Goal: Communication & Community: Answer question/provide support

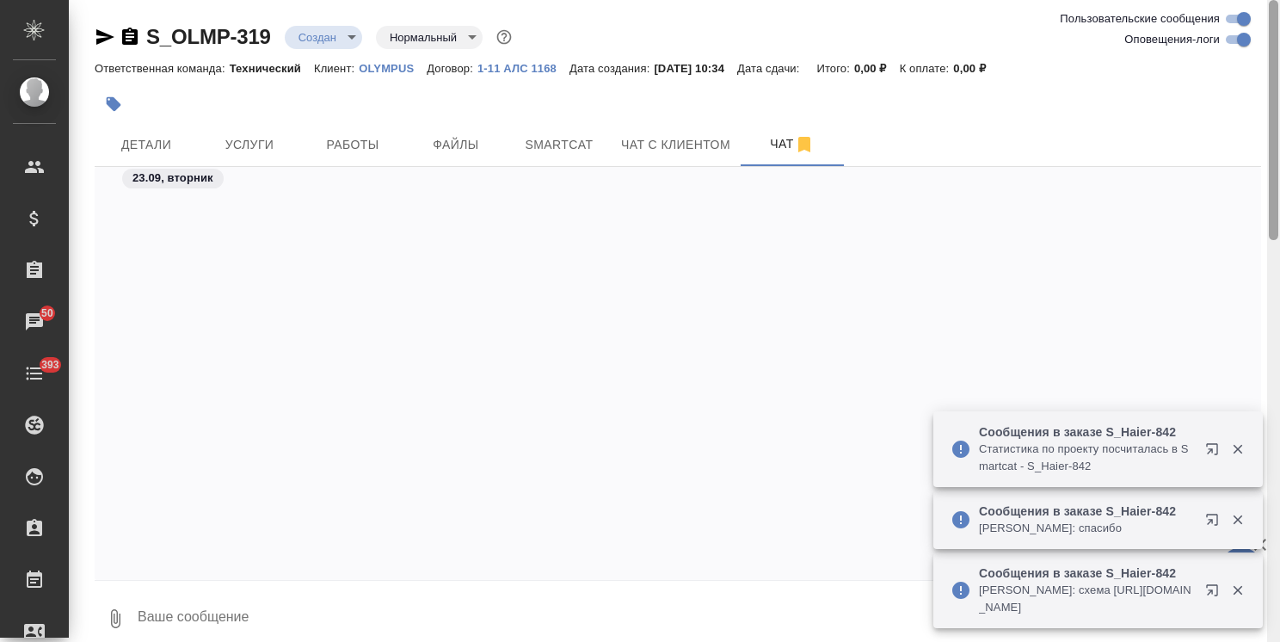
scroll to position [1674, 0]
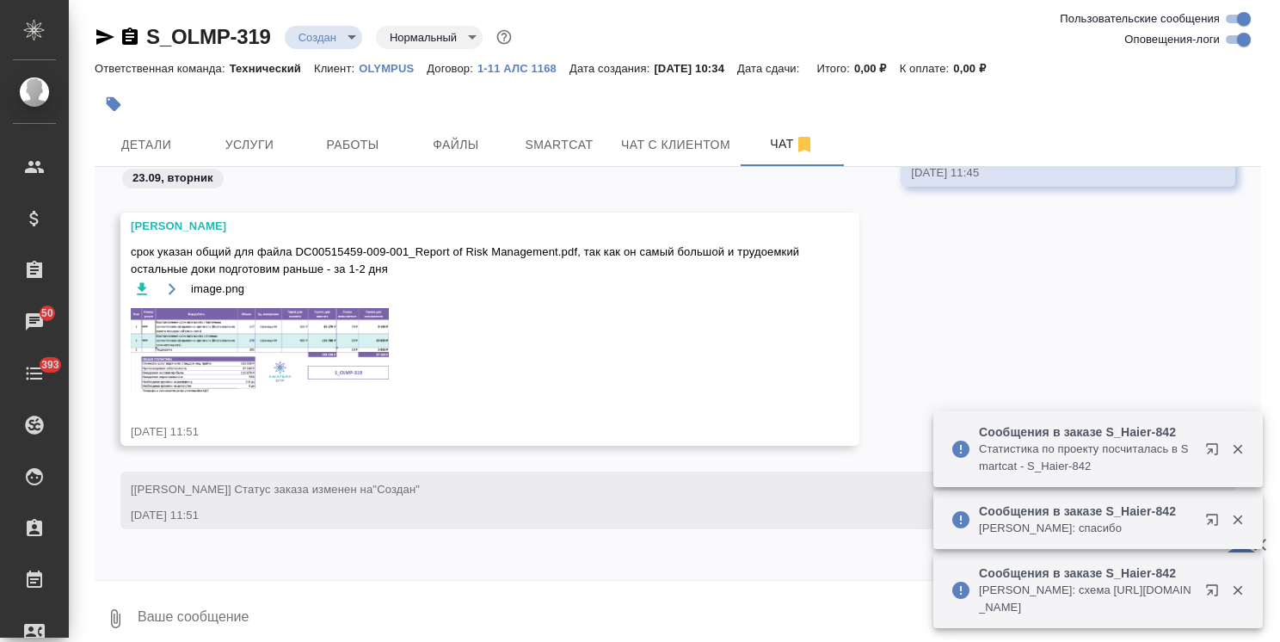
click at [1240, 442] on icon "button" at bounding box center [1238, 448] width 15 height 15
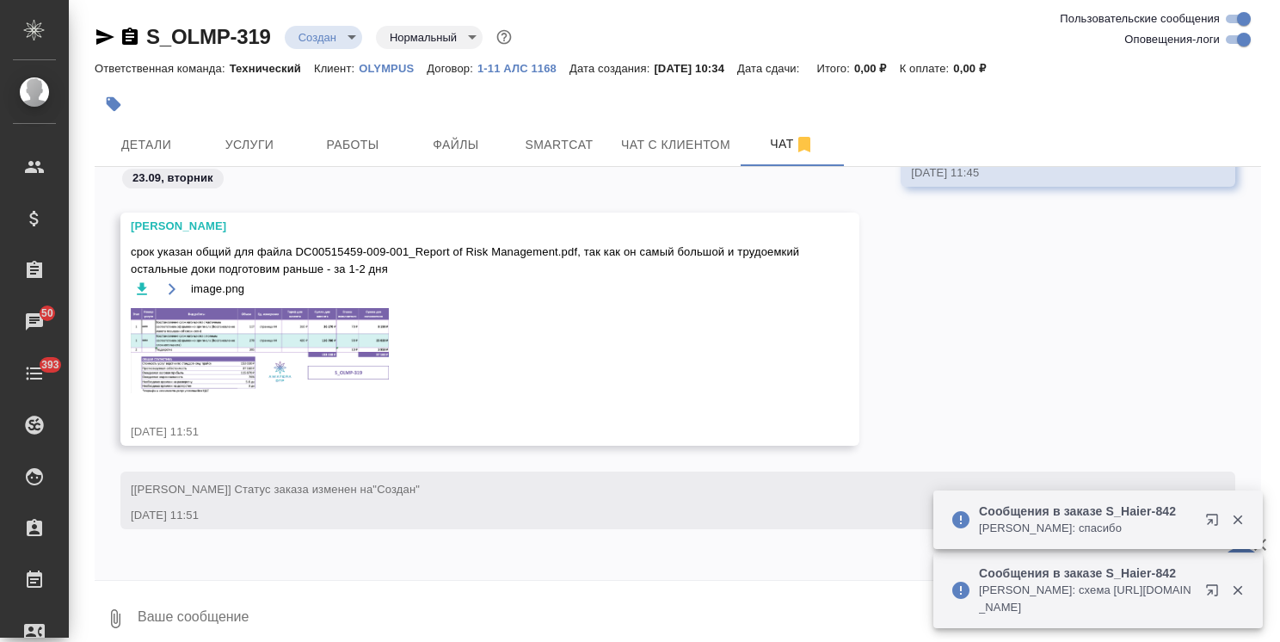
click at [1237, 512] on icon "button" at bounding box center [1238, 519] width 15 height 15
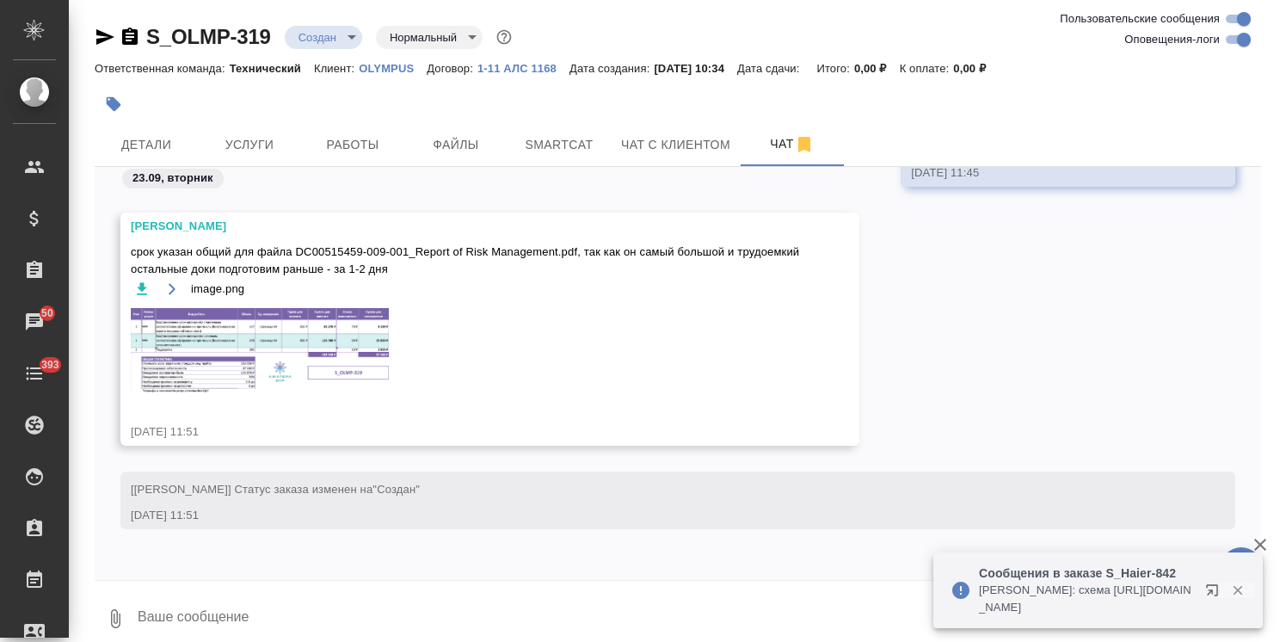
click at [1243, 589] on icon "button" at bounding box center [1238, 590] width 15 height 15
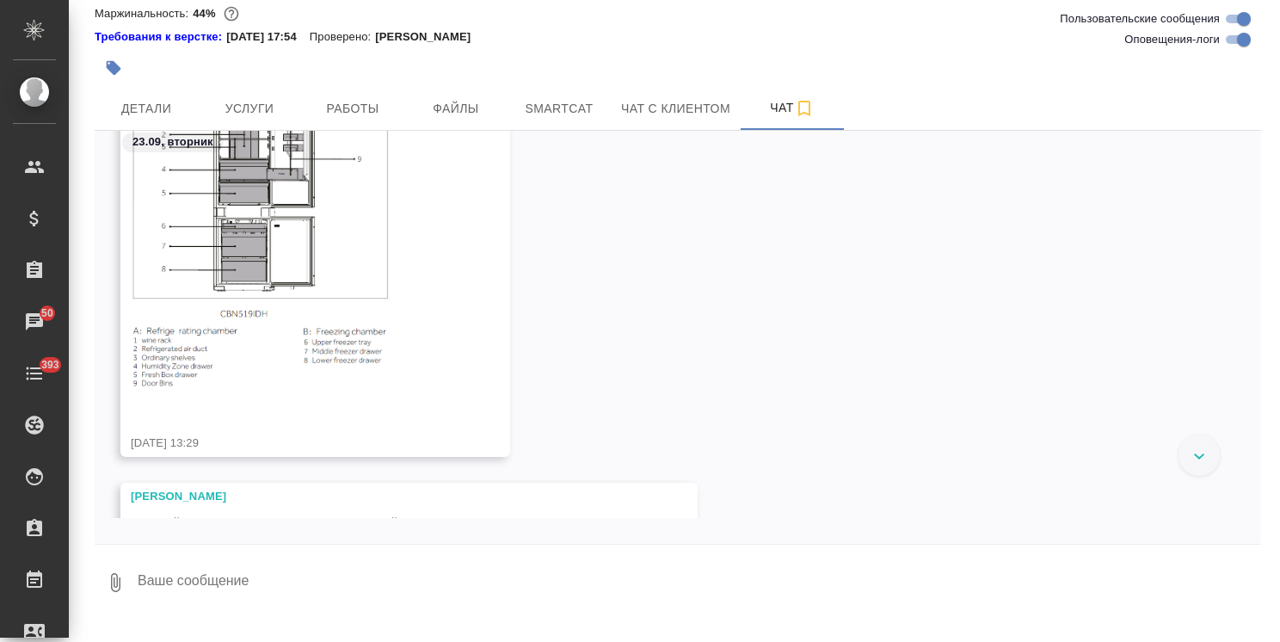
scroll to position [39231, 0]
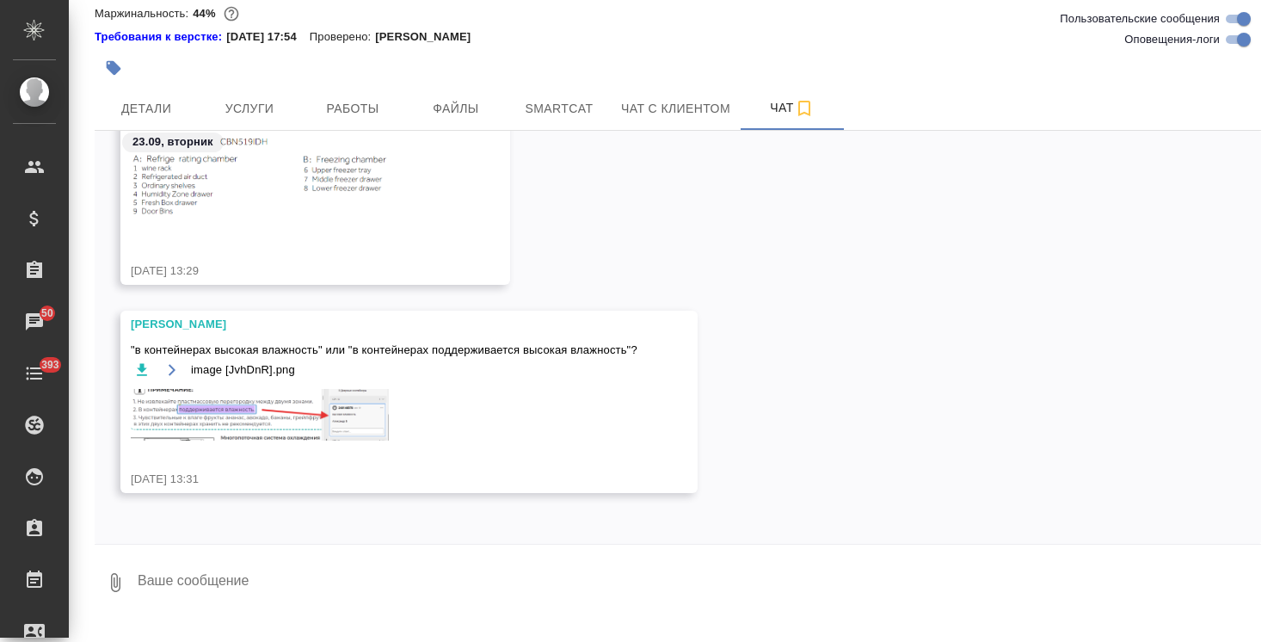
click at [408, 589] on textarea at bounding box center [699, 582] width 1126 height 59
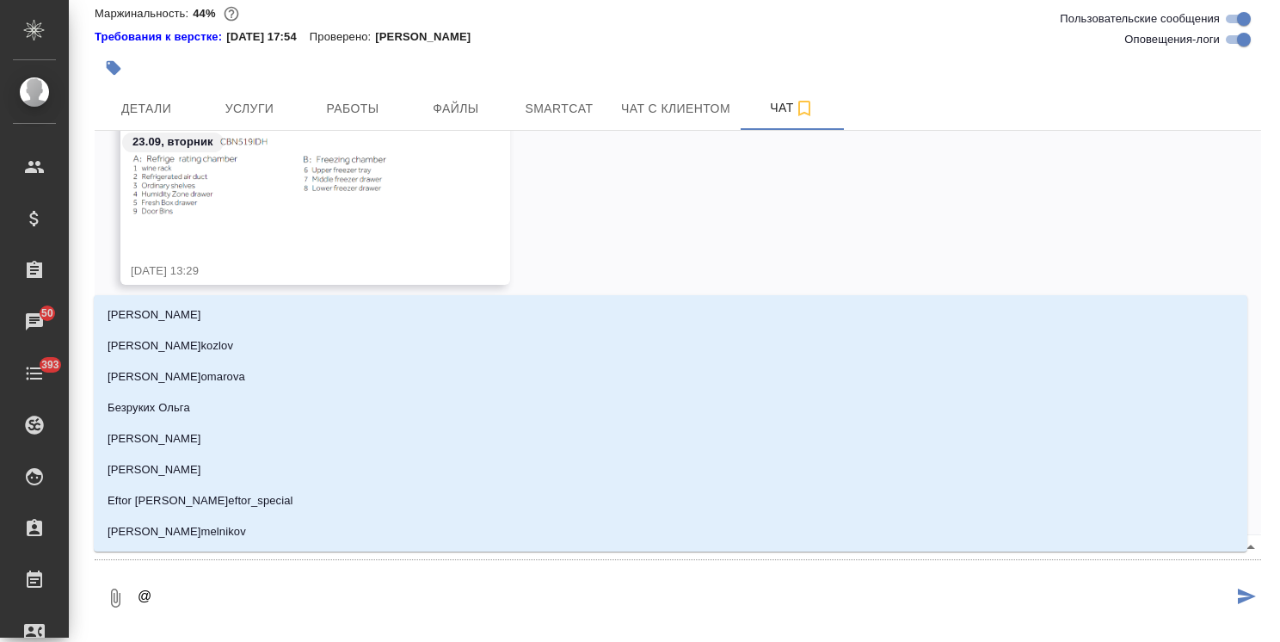
type textarea "@h"
type input "h"
type textarea "@hv"
type input "hv"
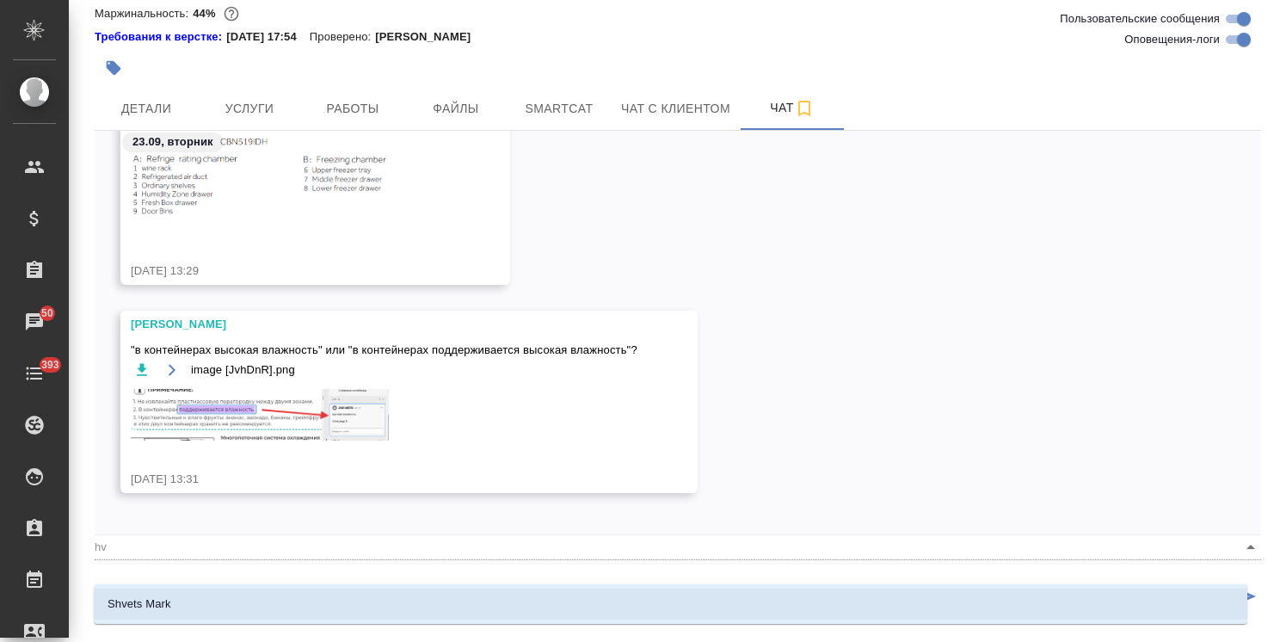
type textarea "@h"
type input "h"
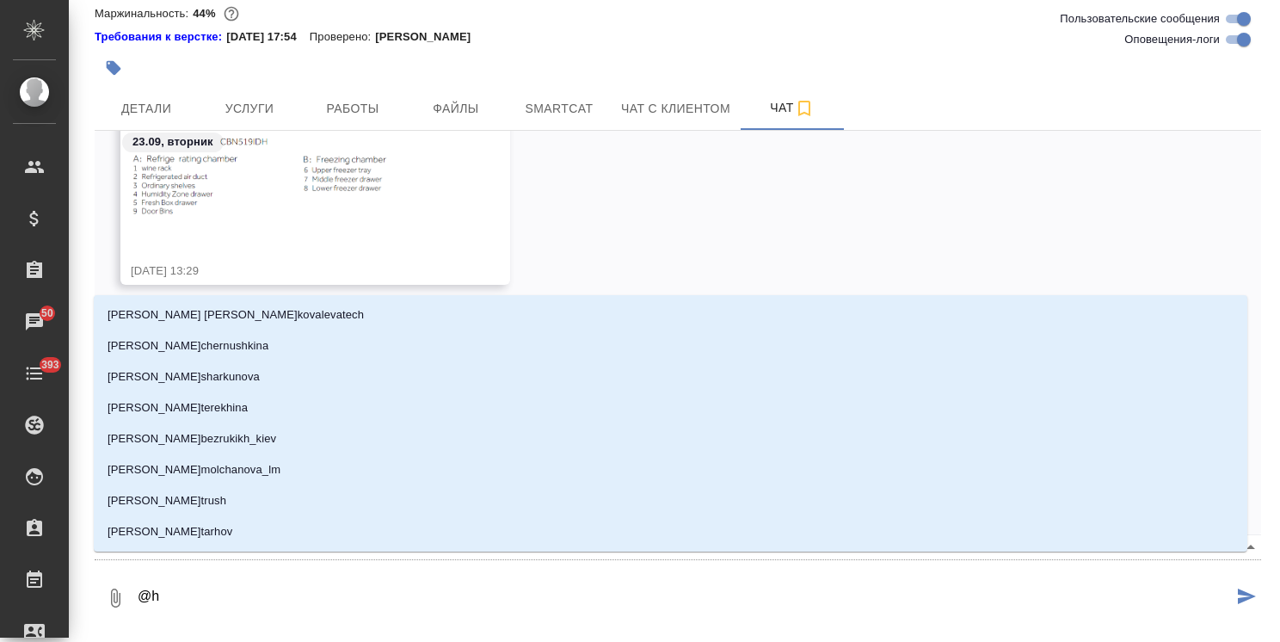
type textarea "@"
type textarea "@р"
type input "р"
type textarea "@ру"
type input "ру"
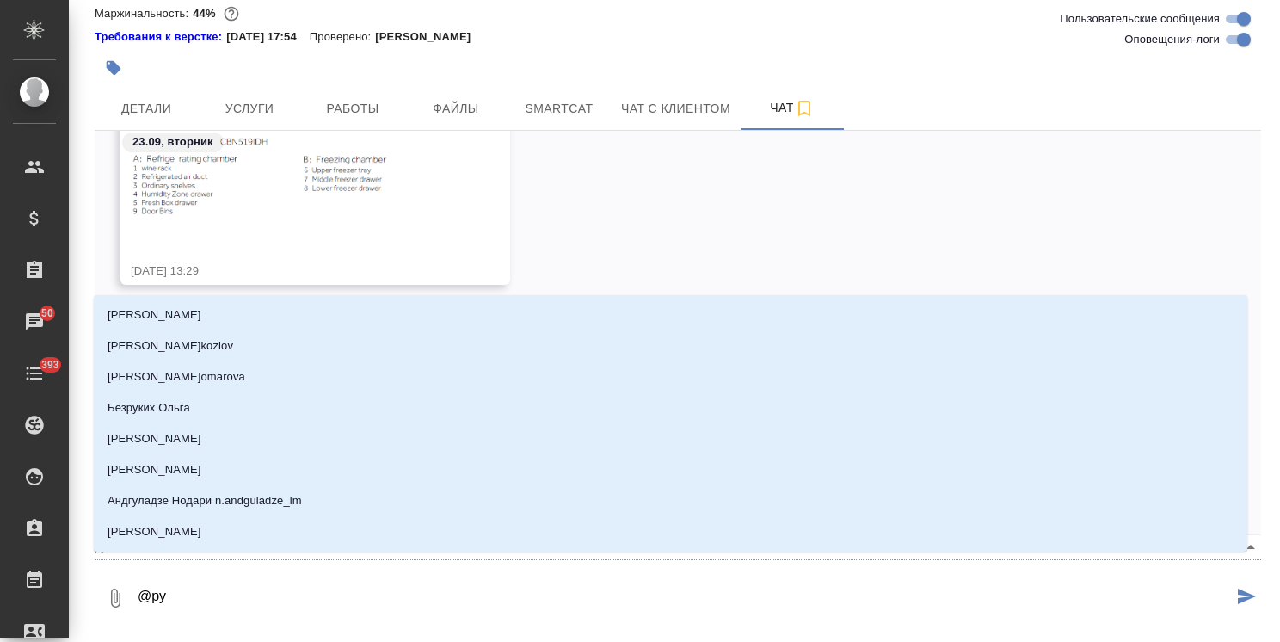
type textarea "@рум"
type input "рум"
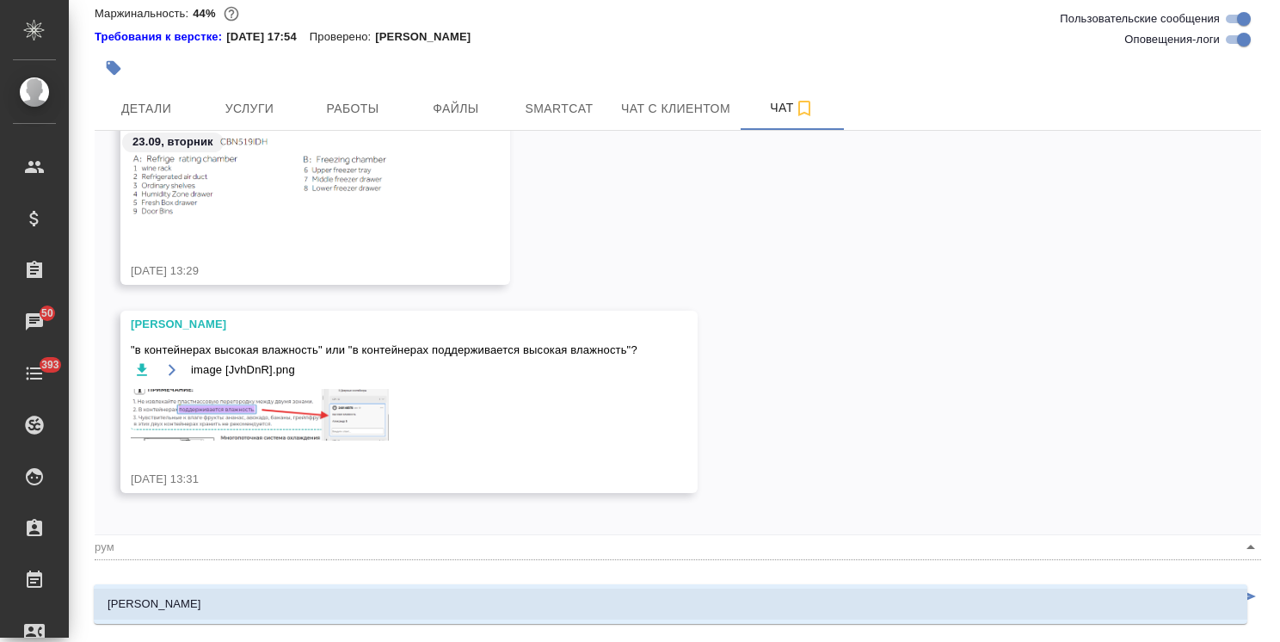
type textarea "@румя"
type input "румя"
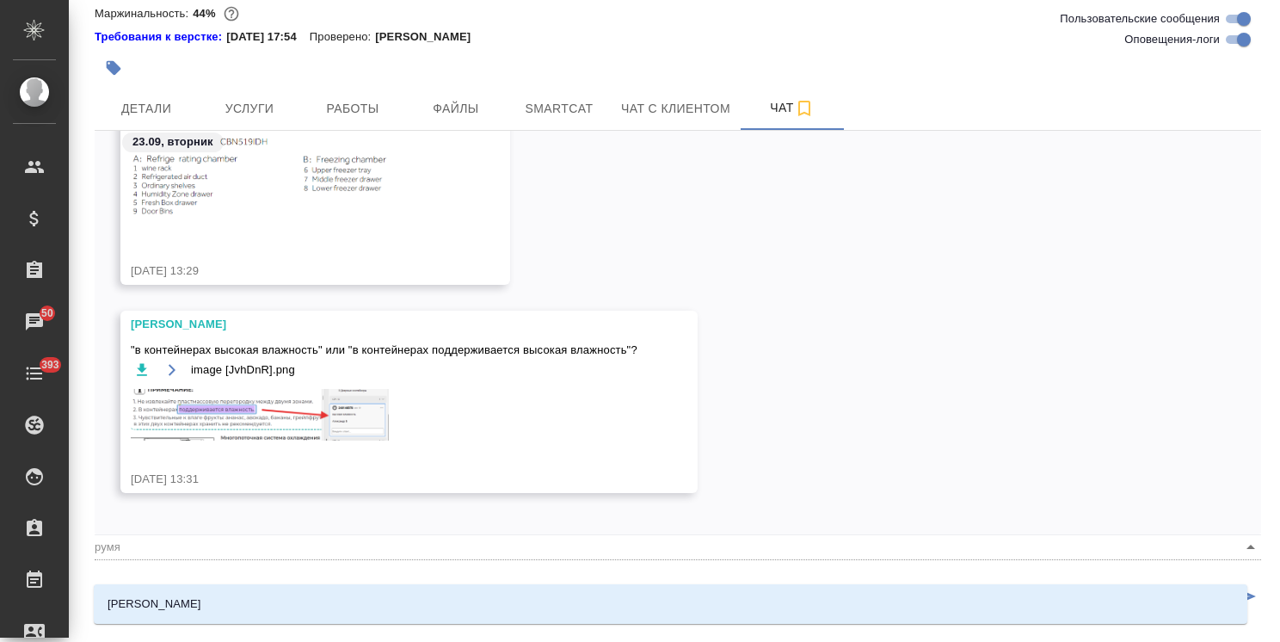
click at [450, 594] on li "Румянцева Дарья" at bounding box center [671, 604] width 1154 height 31
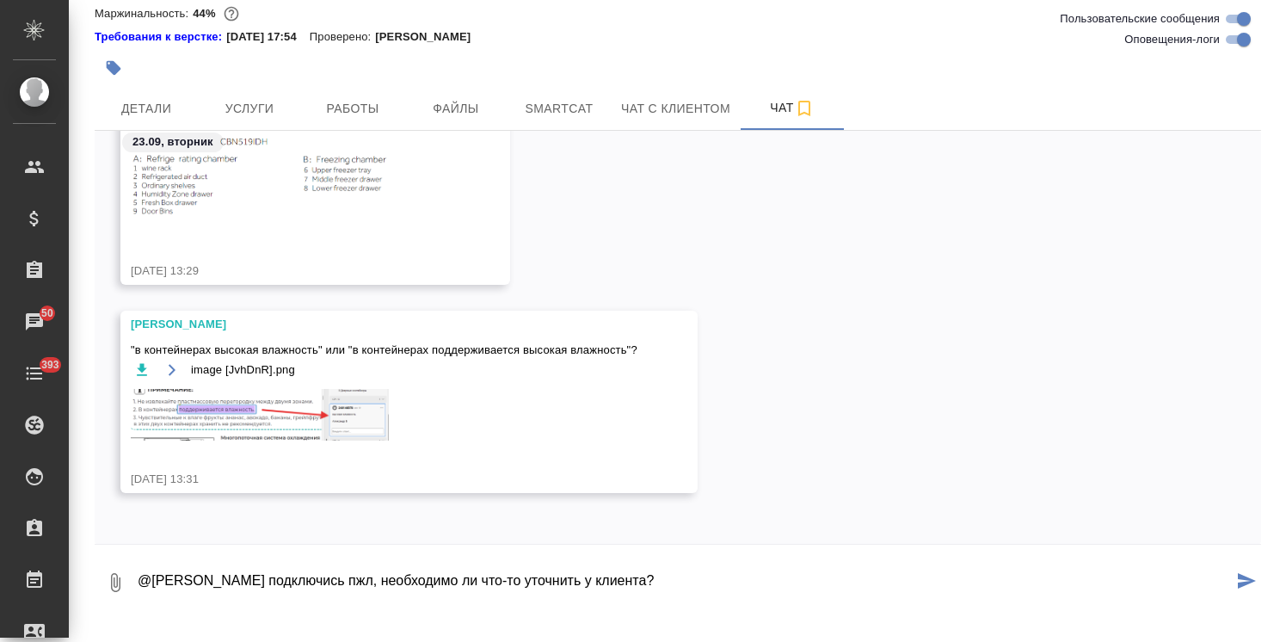
type textarea "@Румянцева Дарья подключись пжл, необходимо ли что-то уточнить у клиента?"
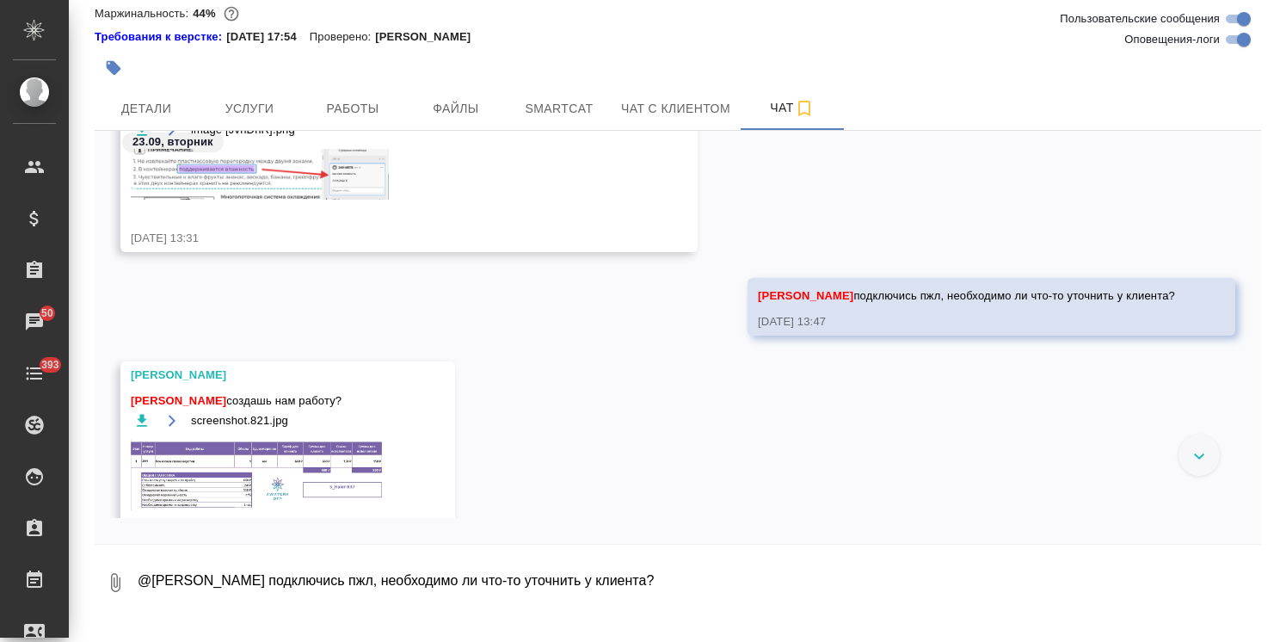
scroll to position [39542, 0]
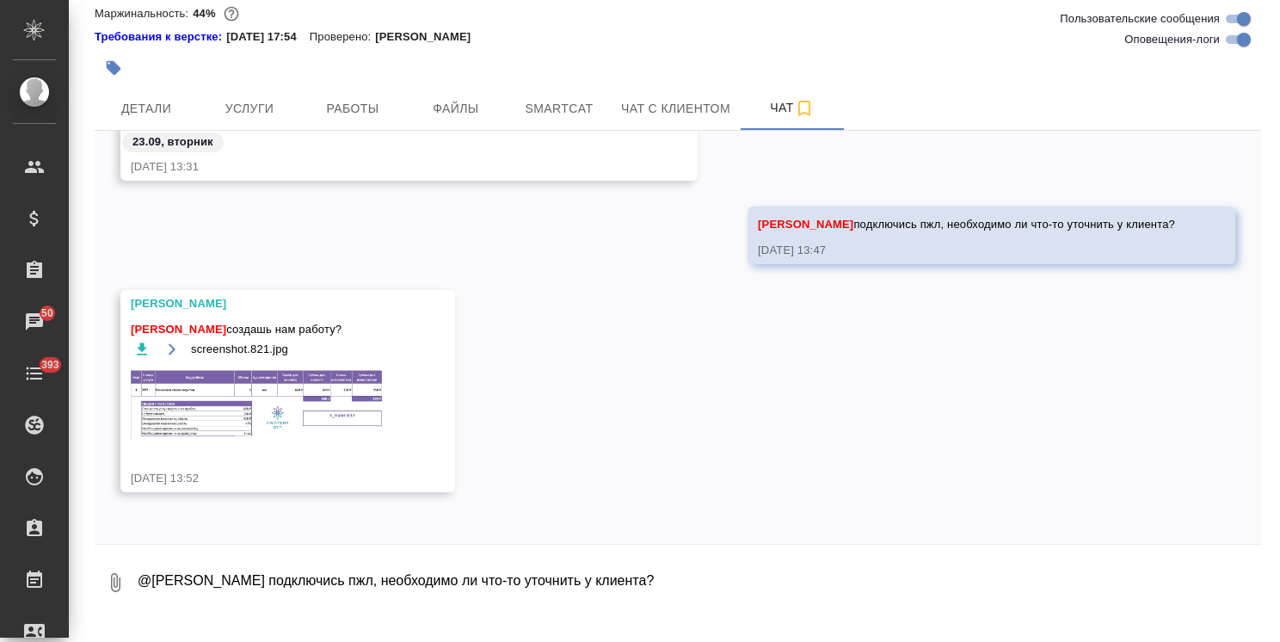
click at [287, 430] on img at bounding box center [260, 403] width 258 height 71
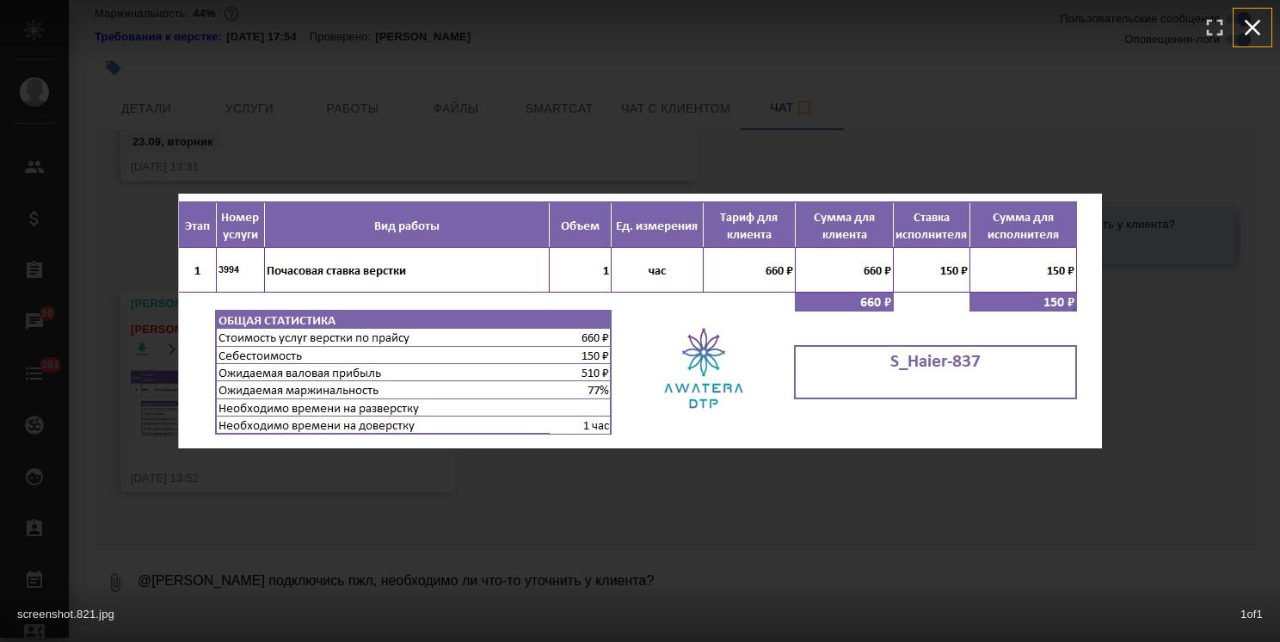
click at [1255, 33] on icon "button" at bounding box center [1253, 28] width 28 height 28
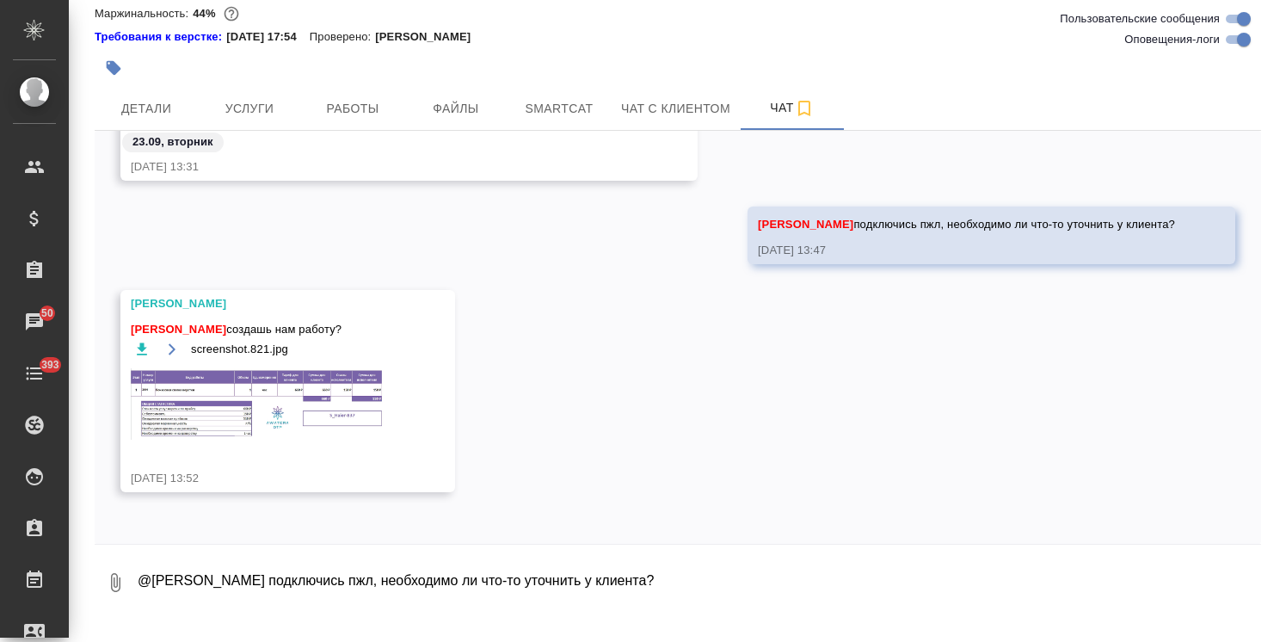
click at [235, 595] on textarea "@Румянцева Дарья подключись пжл, необходимо ли что-то уточнить у клиента?" at bounding box center [699, 582] width 1126 height 59
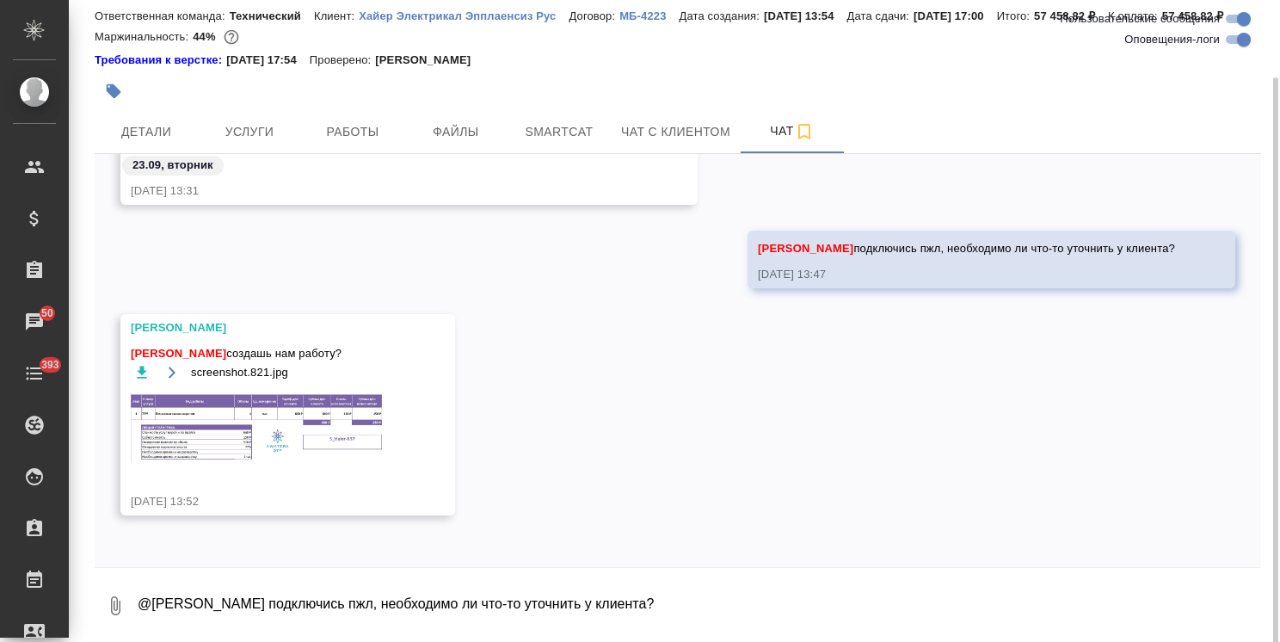
scroll to position [76, 0]
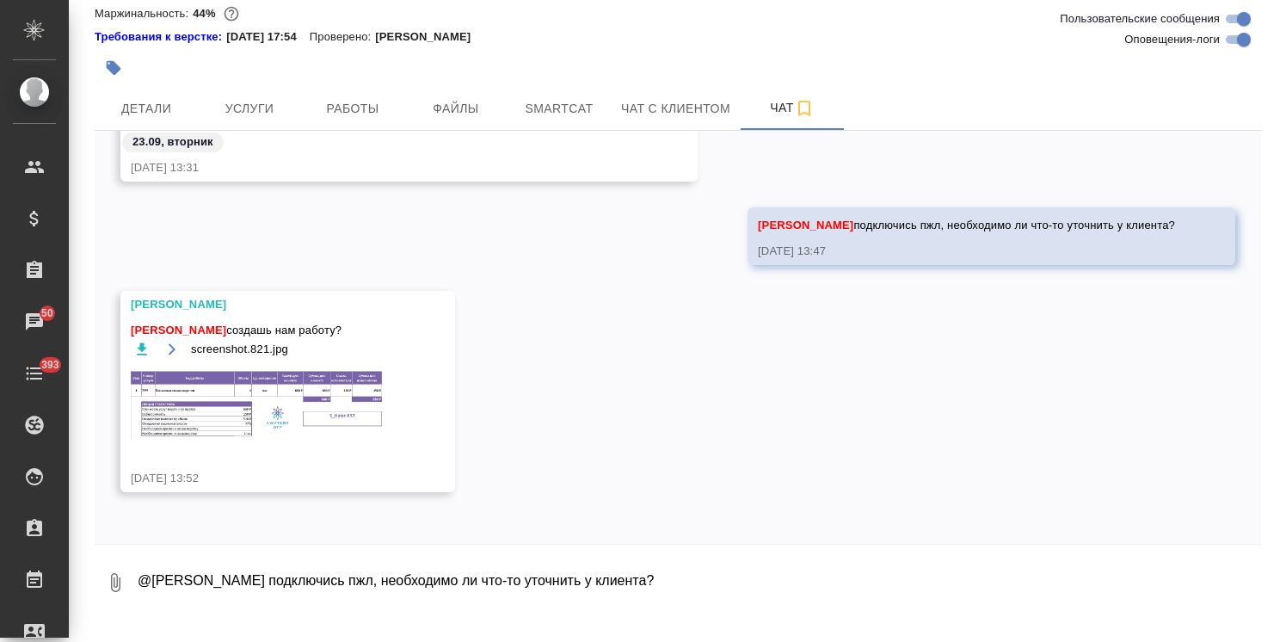
click at [318, 406] on img at bounding box center [260, 404] width 258 height 71
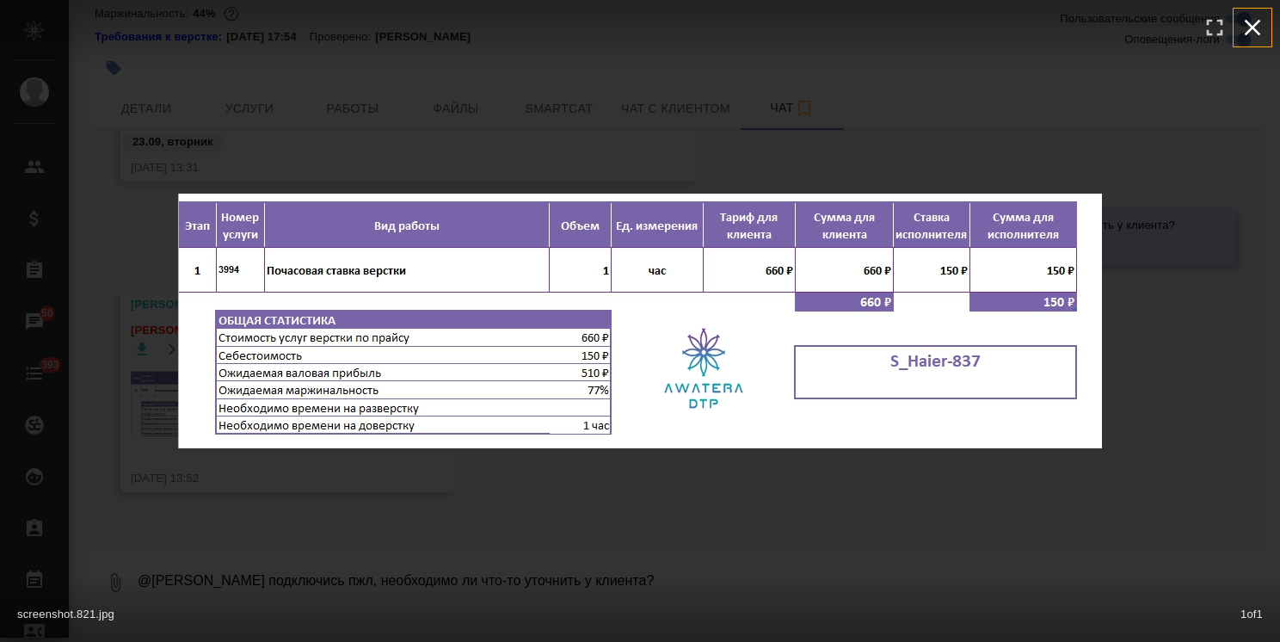
click at [1241, 33] on icon "button" at bounding box center [1253, 28] width 28 height 28
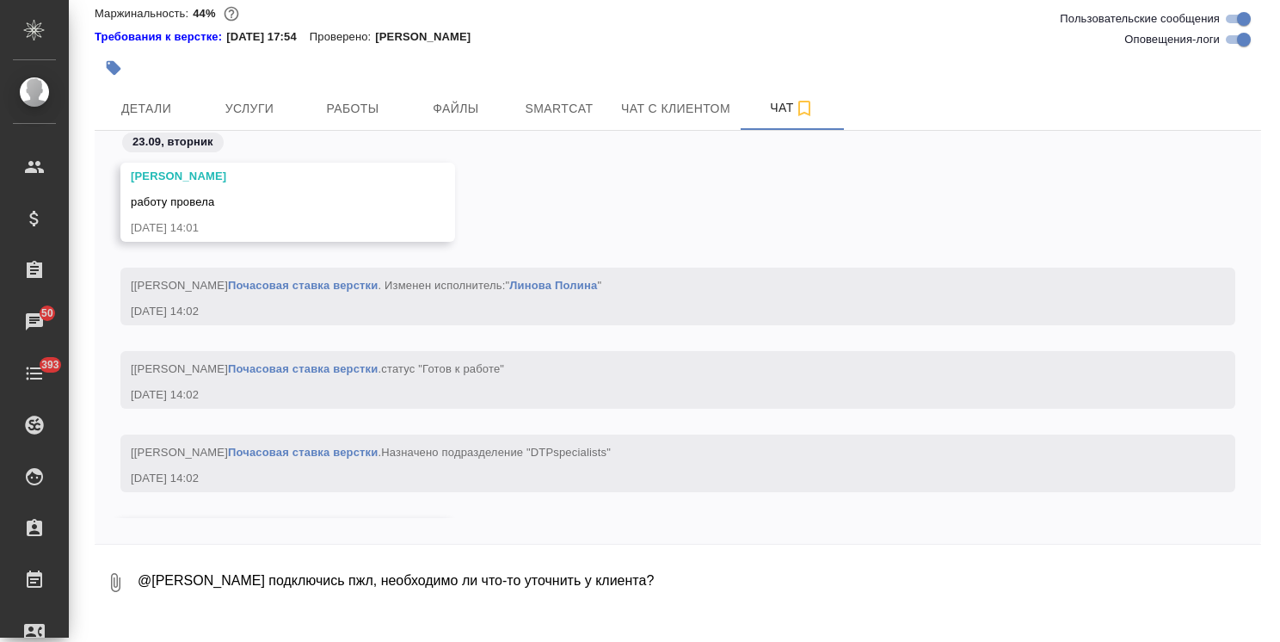
scroll to position [40594, 0]
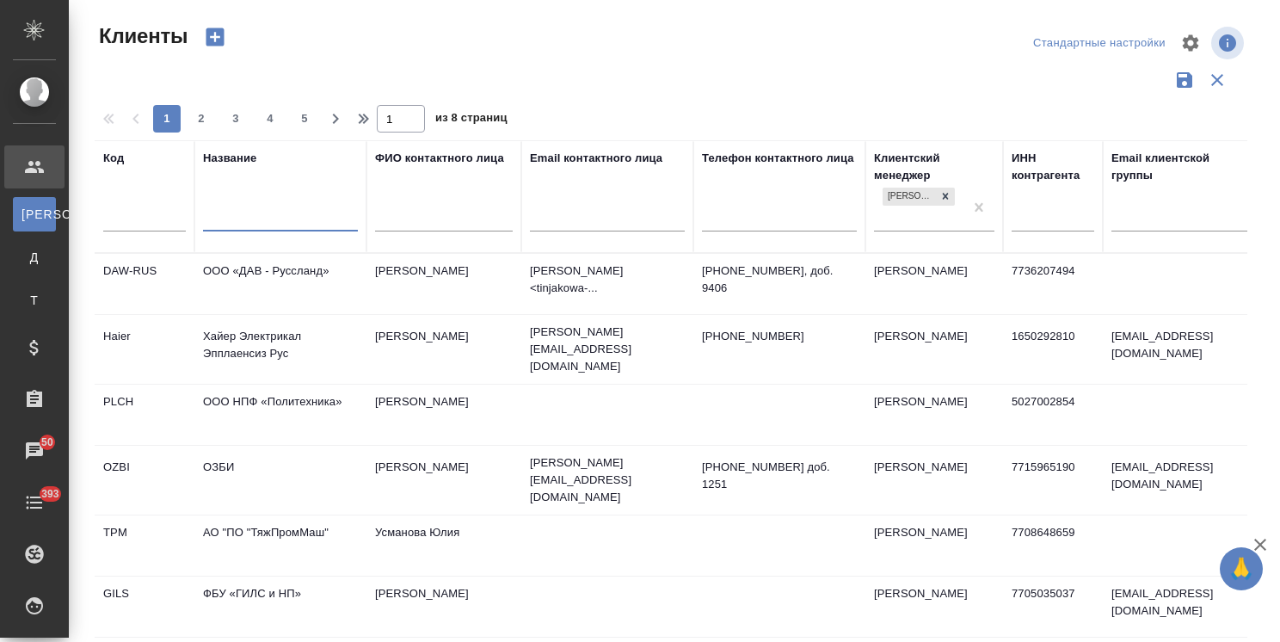
select select "RU"
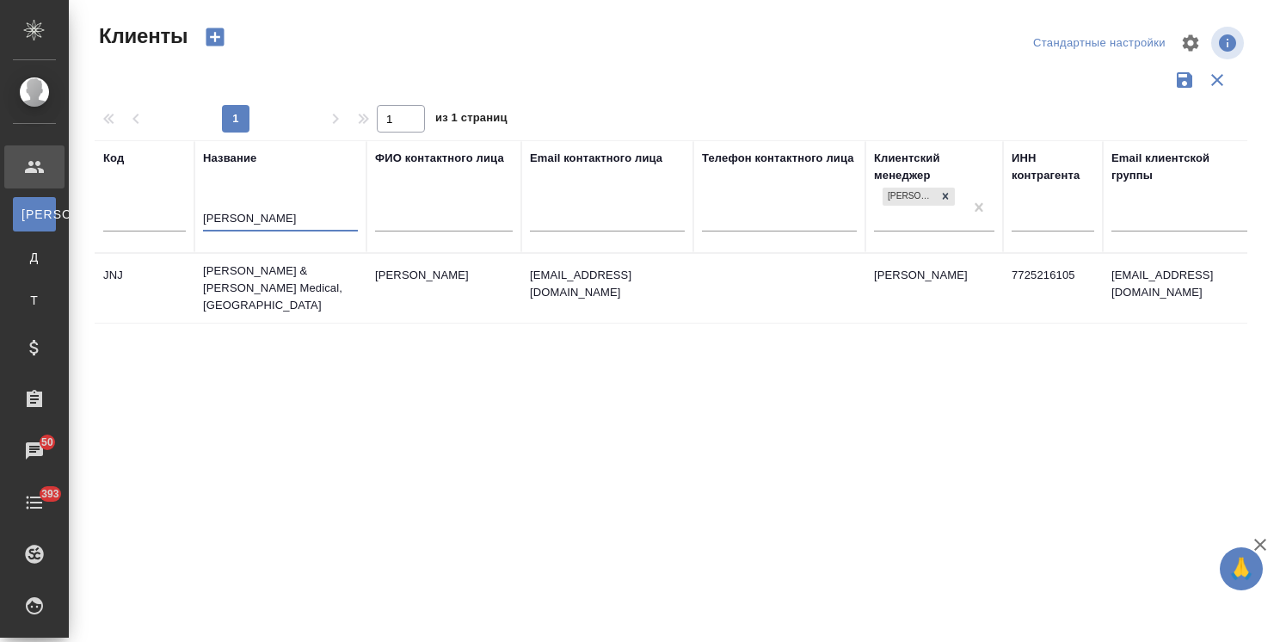
type input "john"
click at [272, 280] on td "Johnson & Johnson Medical, Russia" at bounding box center [280, 288] width 172 height 69
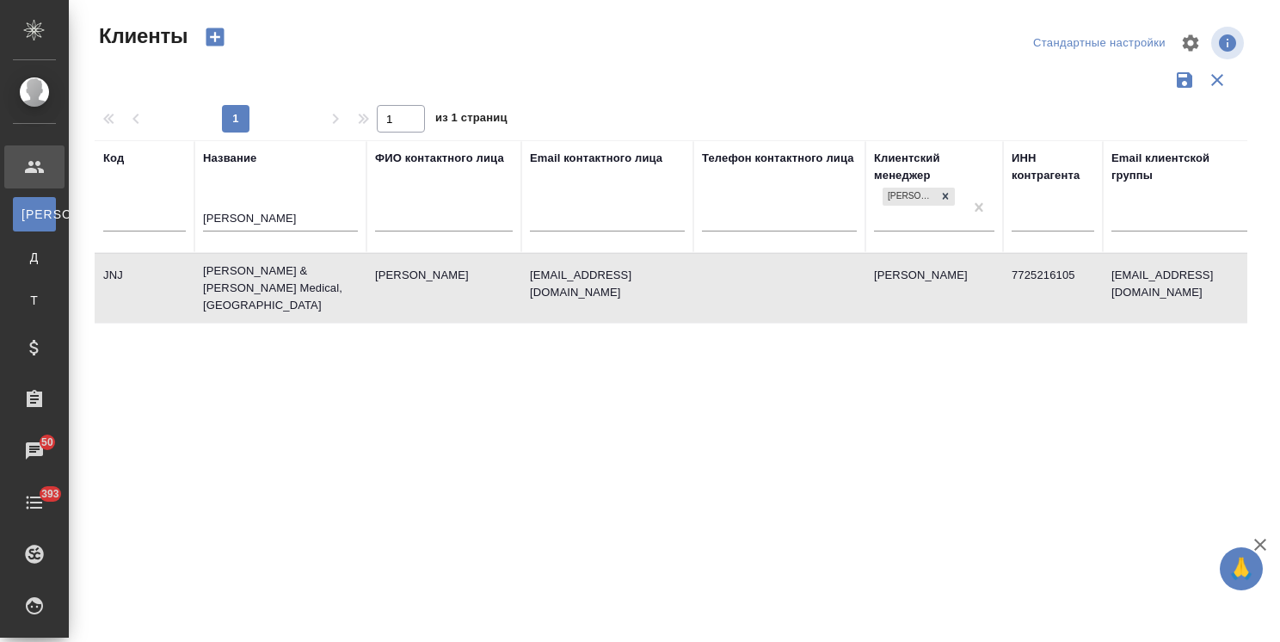
click at [272, 280] on td "Johnson & Johnson Medical, Russia" at bounding box center [280, 288] width 172 height 69
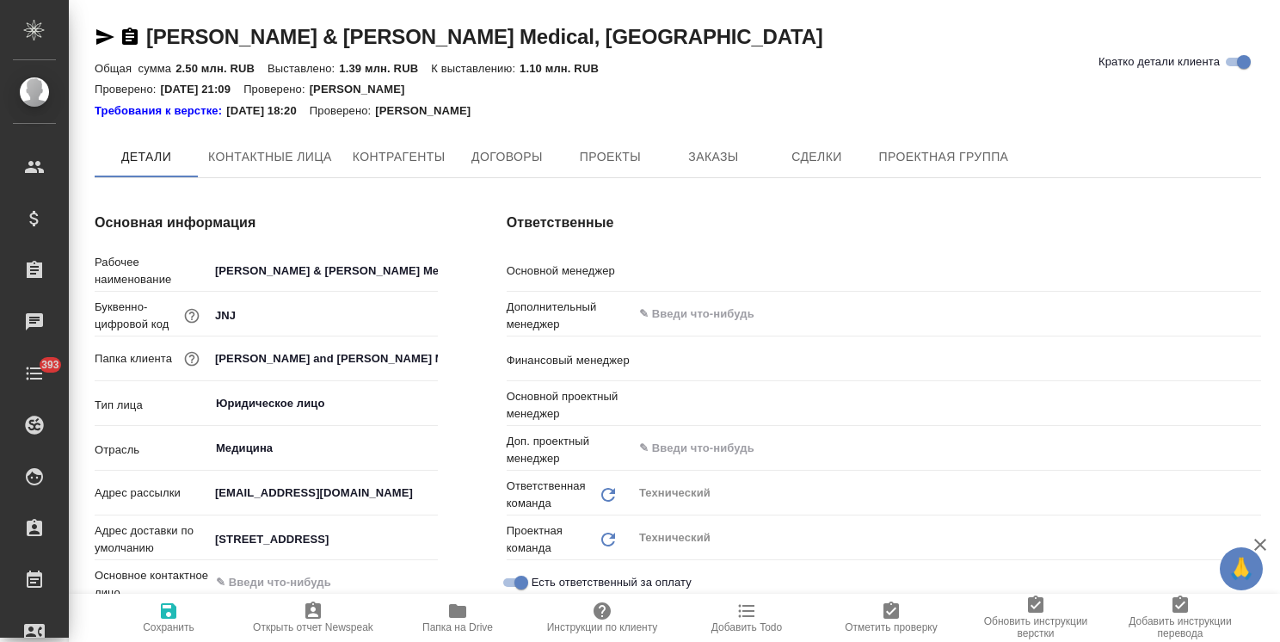
type textarea "x"
type input "[PERSON_NAME]"
type input "Сергеева Анастасия"
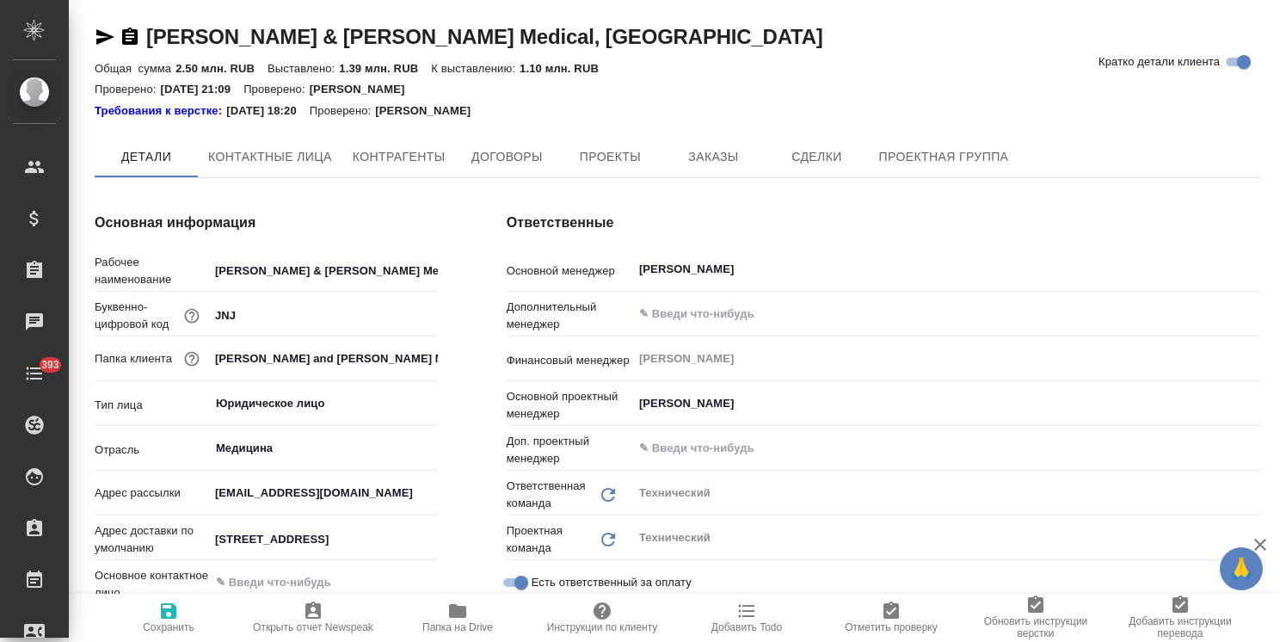
type textarea "x"
click at [469, 620] on span "Папка на Drive" at bounding box center [458, 617] width 124 height 33
type textarea "x"
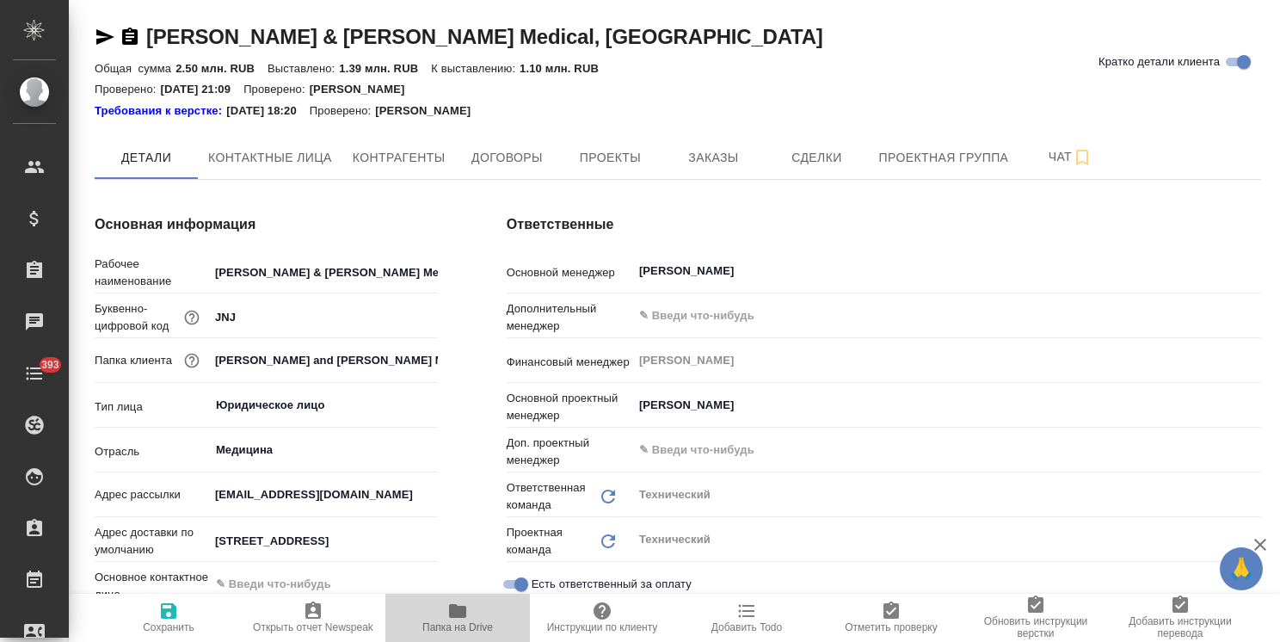
type textarea "x"
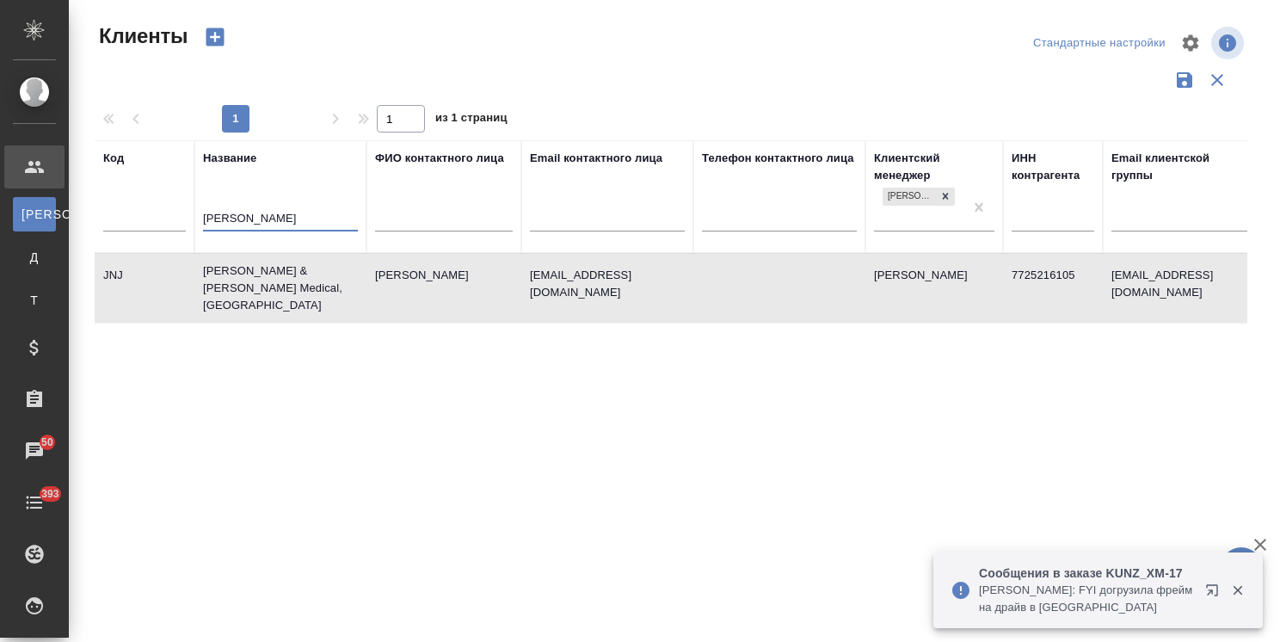
select select "RU"
click at [169, 231] on tr "Код Название john ФИО контактного лица Email контактного лица Телефон контактно…" at bounding box center [745, 196] width 1301 height 113
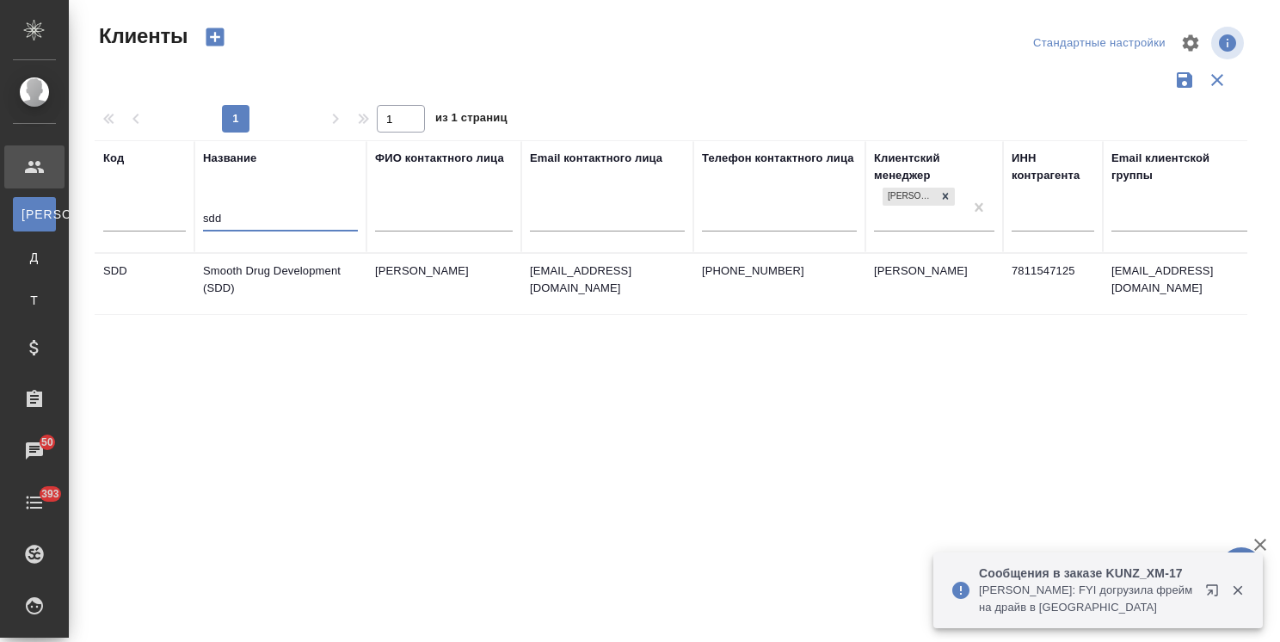
click at [244, 283] on td "Smooth Drug Development (SDD)" at bounding box center [280, 284] width 172 height 60
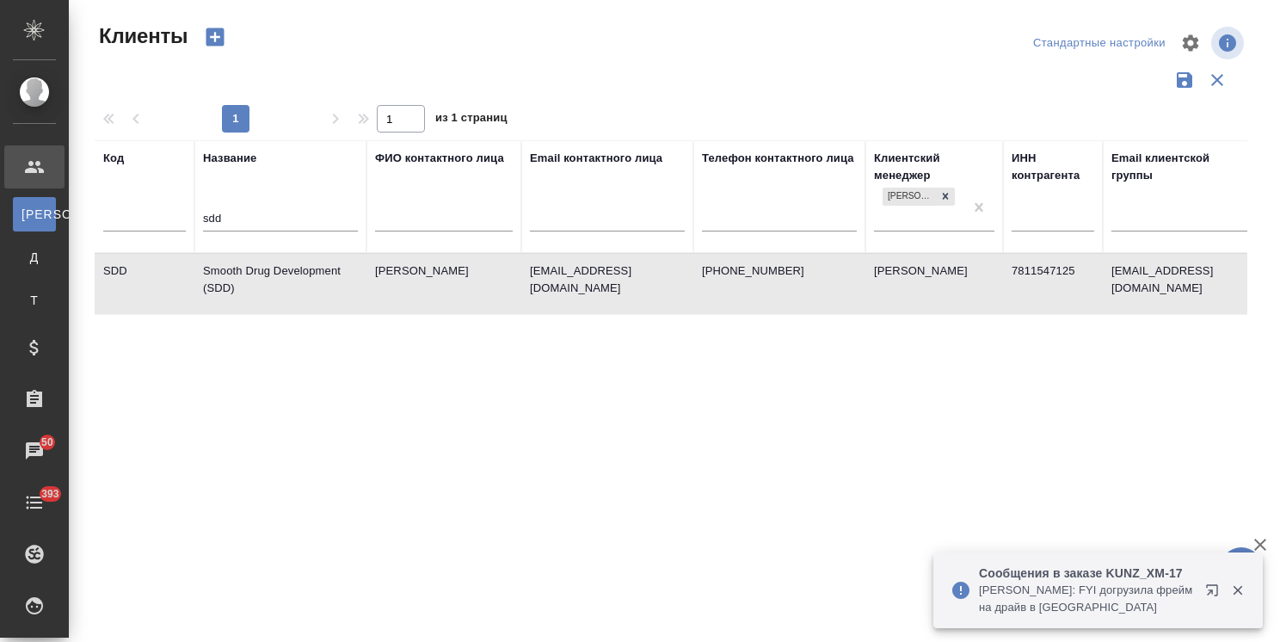
click at [244, 283] on td "Smooth Drug Development (SDD)" at bounding box center [280, 284] width 172 height 60
drag, startPoint x: 224, startPoint y: 215, endPoint x: 204, endPoint y: 215, distance: 19.8
click at [204, 215] on input "sdd" at bounding box center [280, 220] width 155 height 22
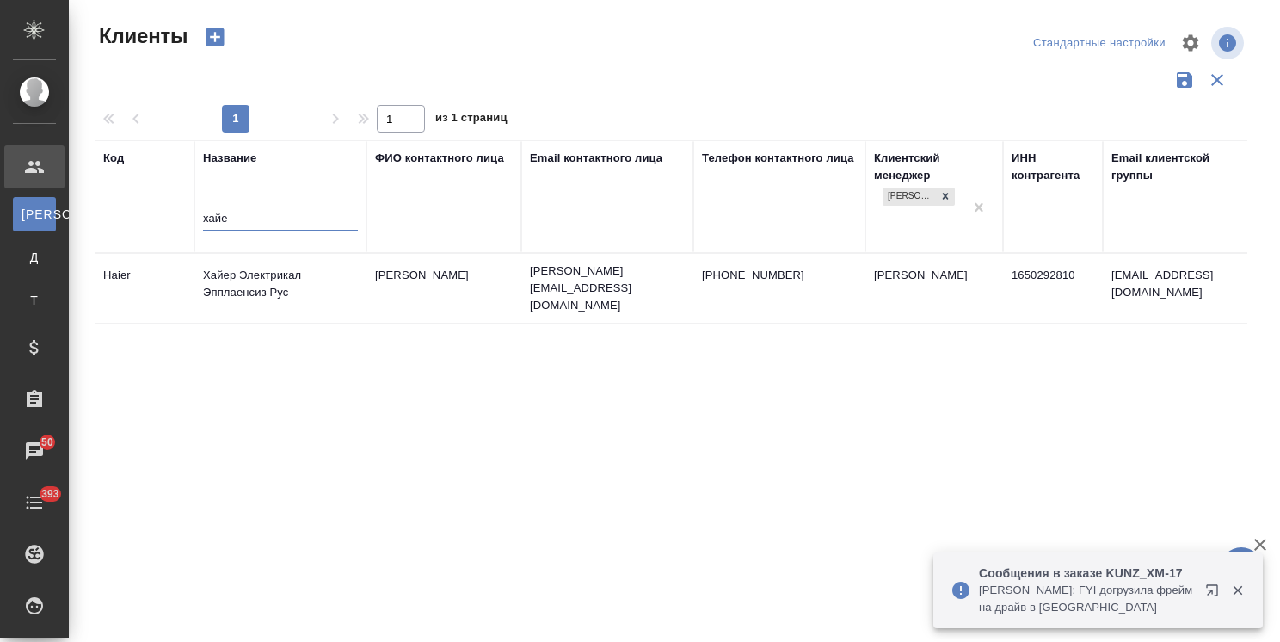
type input "хайе"
click at [282, 270] on td "Хайер Электрикал Эпплаенсиз Рус" at bounding box center [280, 288] width 172 height 60
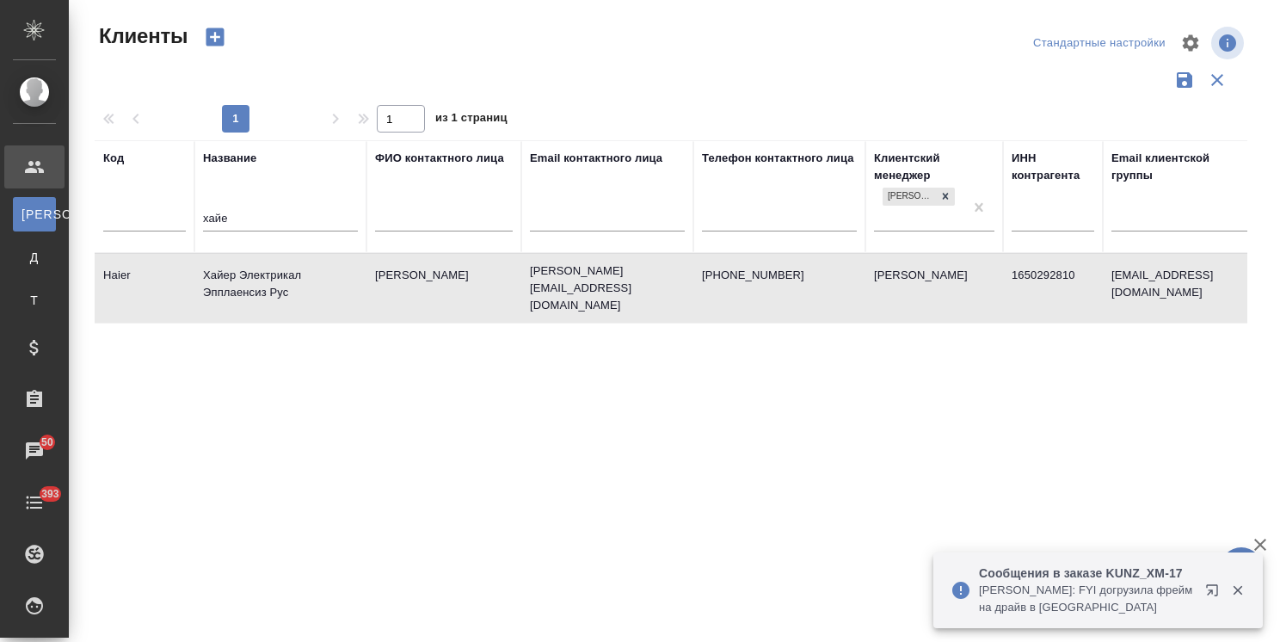
click at [282, 270] on td "Хайер Электрикал Эпплаенсиз Рус" at bounding box center [280, 288] width 172 height 60
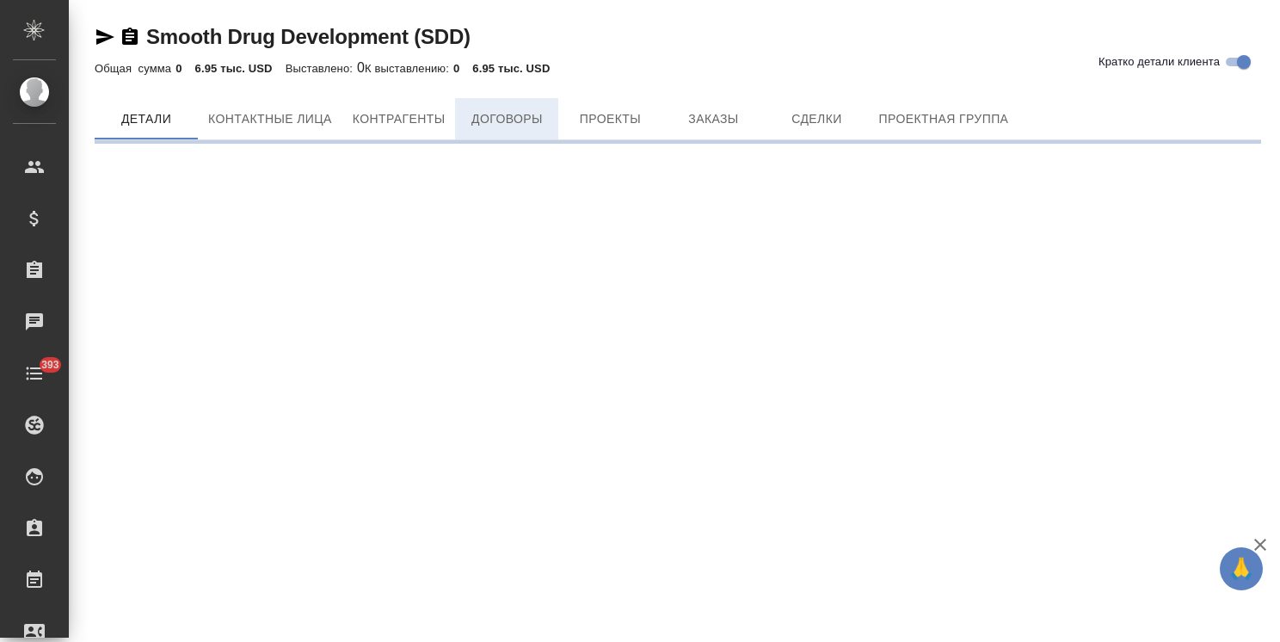
click at [503, 128] on span "Договоры" at bounding box center [507, 119] width 83 height 22
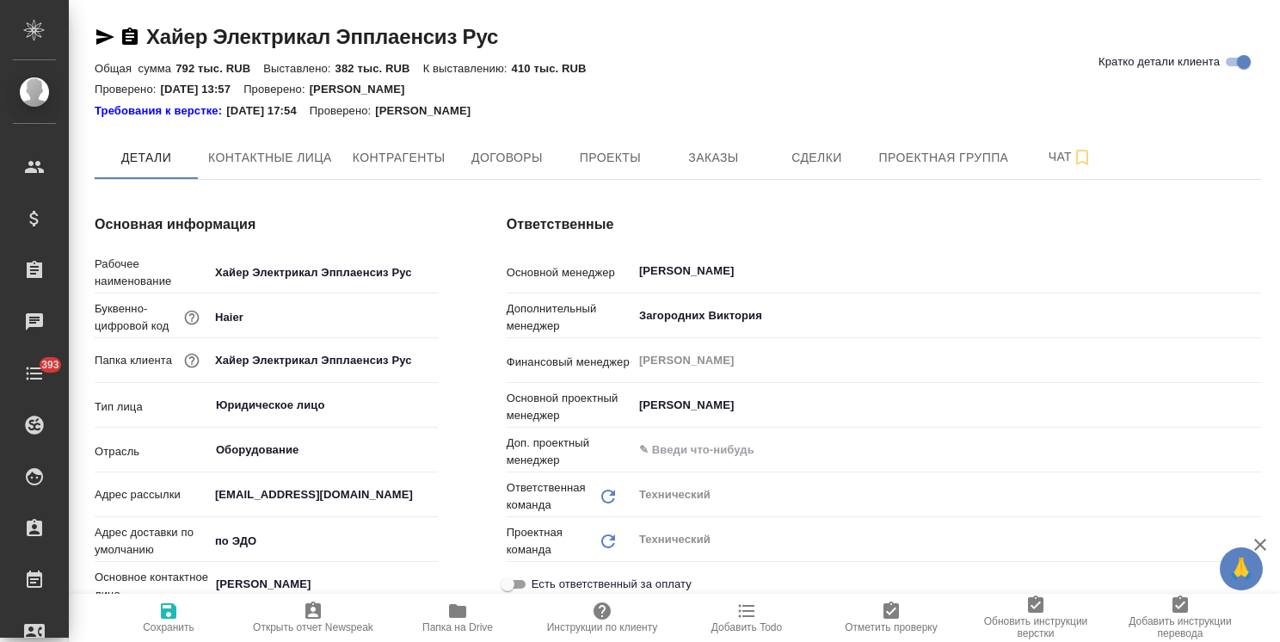
type textarea "x"
click at [450, 614] on icon "button" at bounding box center [457, 611] width 17 height 14
type textarea "x"
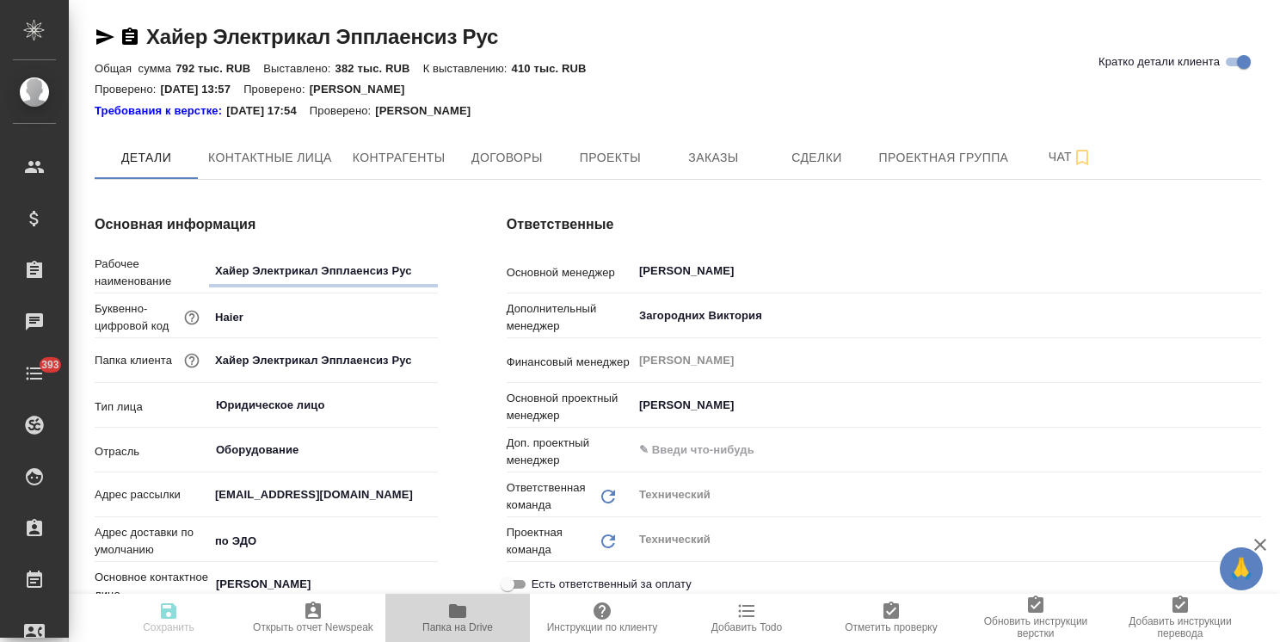
type textarea "x"
